Goal: Transaction & Acquisition: Purchase product/service

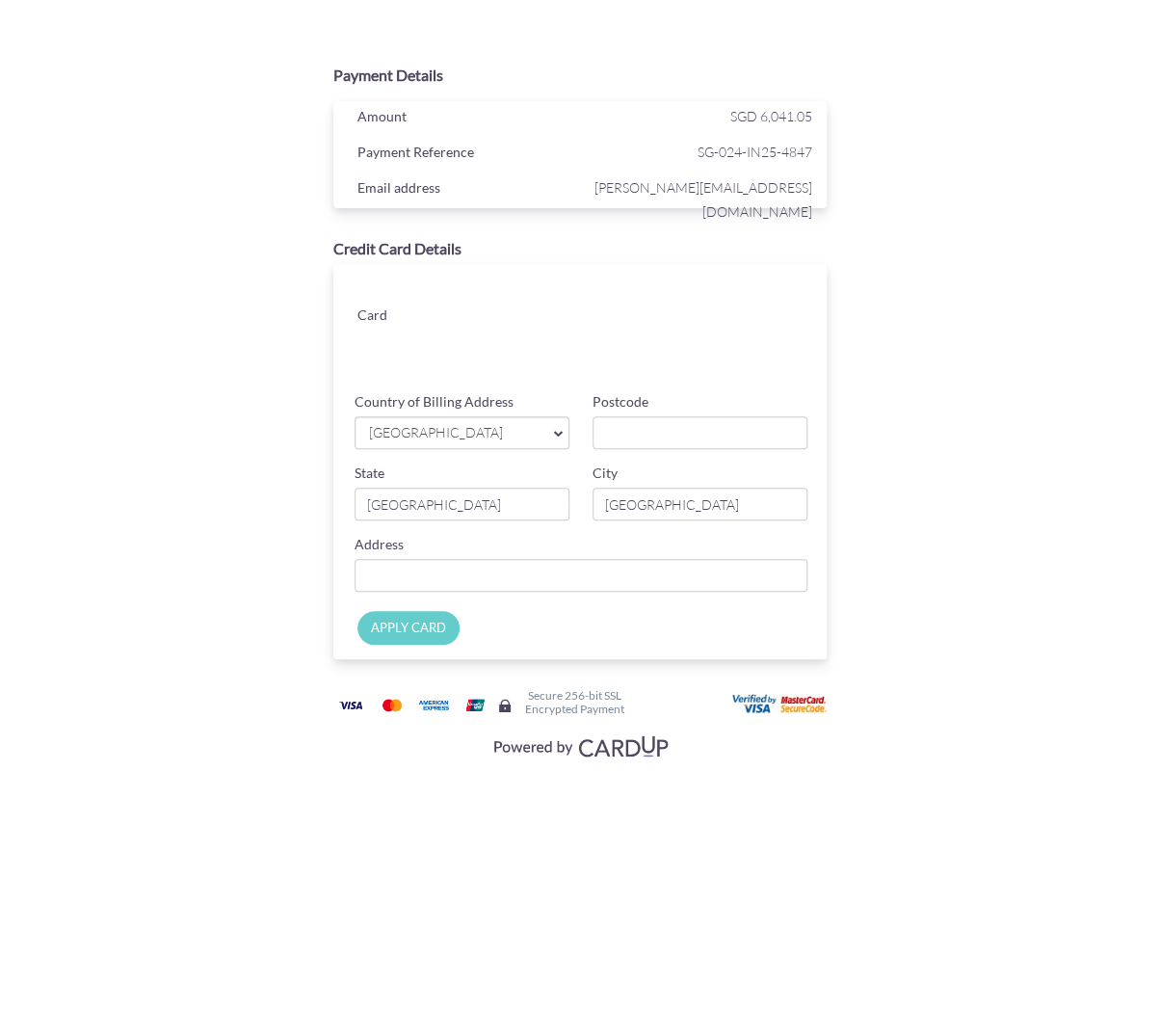
click at [913, 306] on div "Payment Details Amount SGD 6,041.05 Payment Reference SG-024-IN25-4847 Email ad…" at bounding box center [581, 409] width 940 height 709
click at [637, 429] on input "Postcode" at bounding box center [700, 432] width 215 height 33
type input "465530"
click at [942, 302] on div "Payment Details Amount SGD 6,041.05 Payment Reference SG-024-IN25-4847 Email ad…" at bounding box center [581, 409] width 940 height 709
click at [571, 573] on input "Country of Billing Address" at bounding box center [581, 575] width 453 height 33
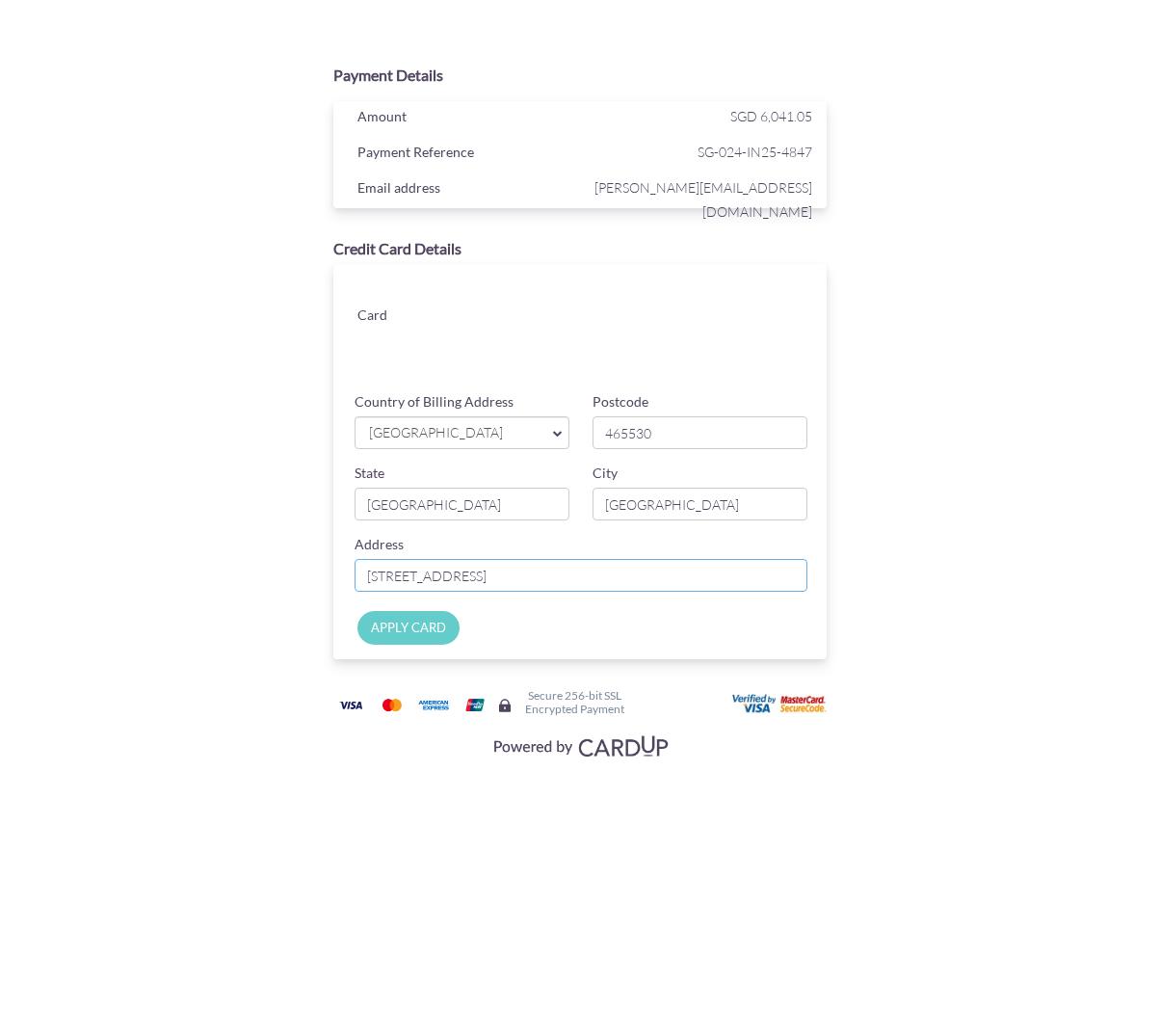
click at [643, 563] on input "[STREET_ADDRESS]" at bounding box center [581, 575] width 453 height 33
type input "#12-21, [STREET_ADDRESS]"
click at [966, 473] on div "Payment Details Amount SGD 6,041.05 Payment Reference SG-024-IN25-4847 Email ad…" at bounding box center [581, 409] width 940 height 709
click at [429, 633] on input "APPLY CARD" at bounding box center [409, 628] width 102 height 34
type input "Applying..."
